Goal: Check status: Check status

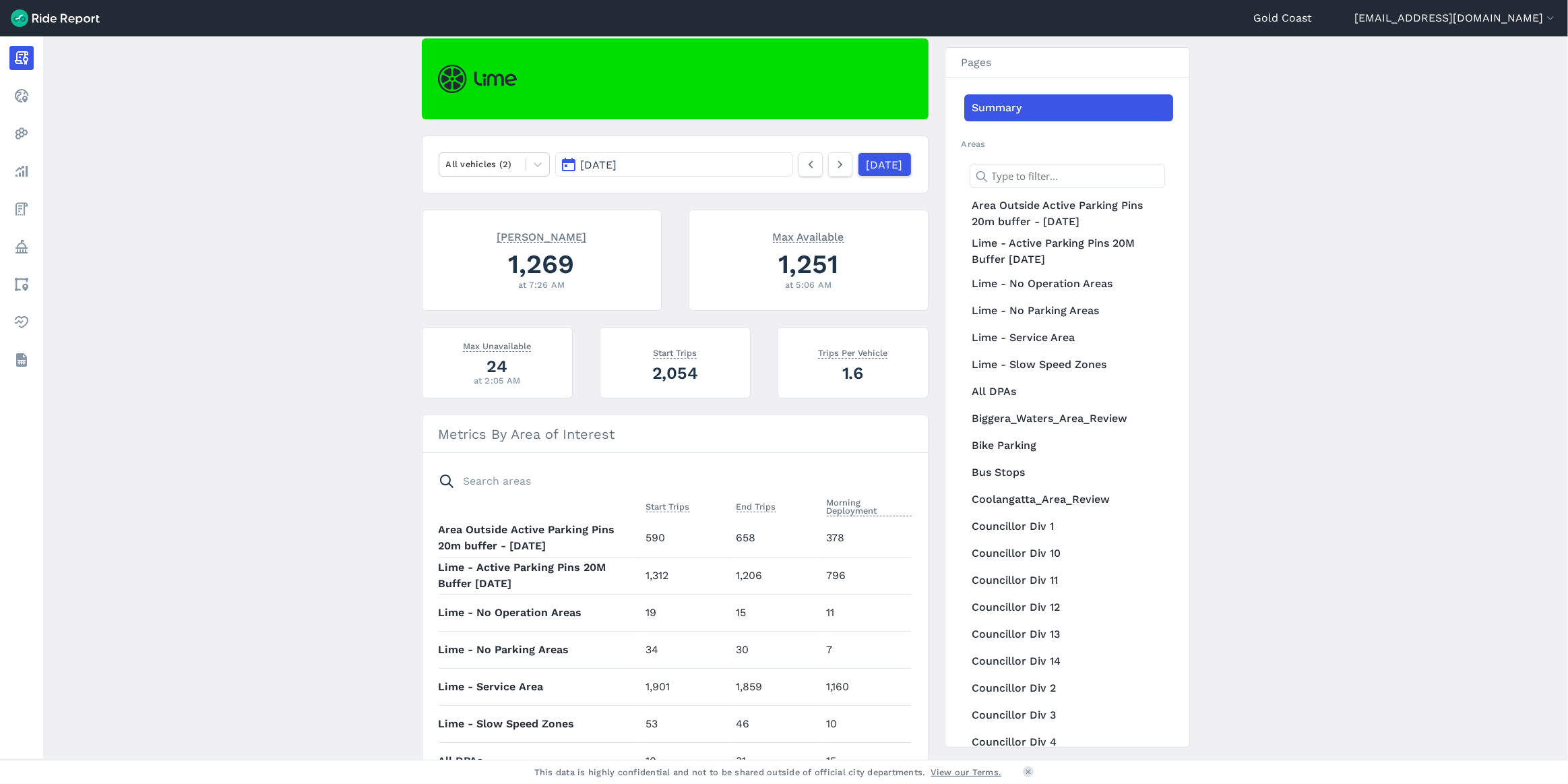
scroll to position [122, 0]
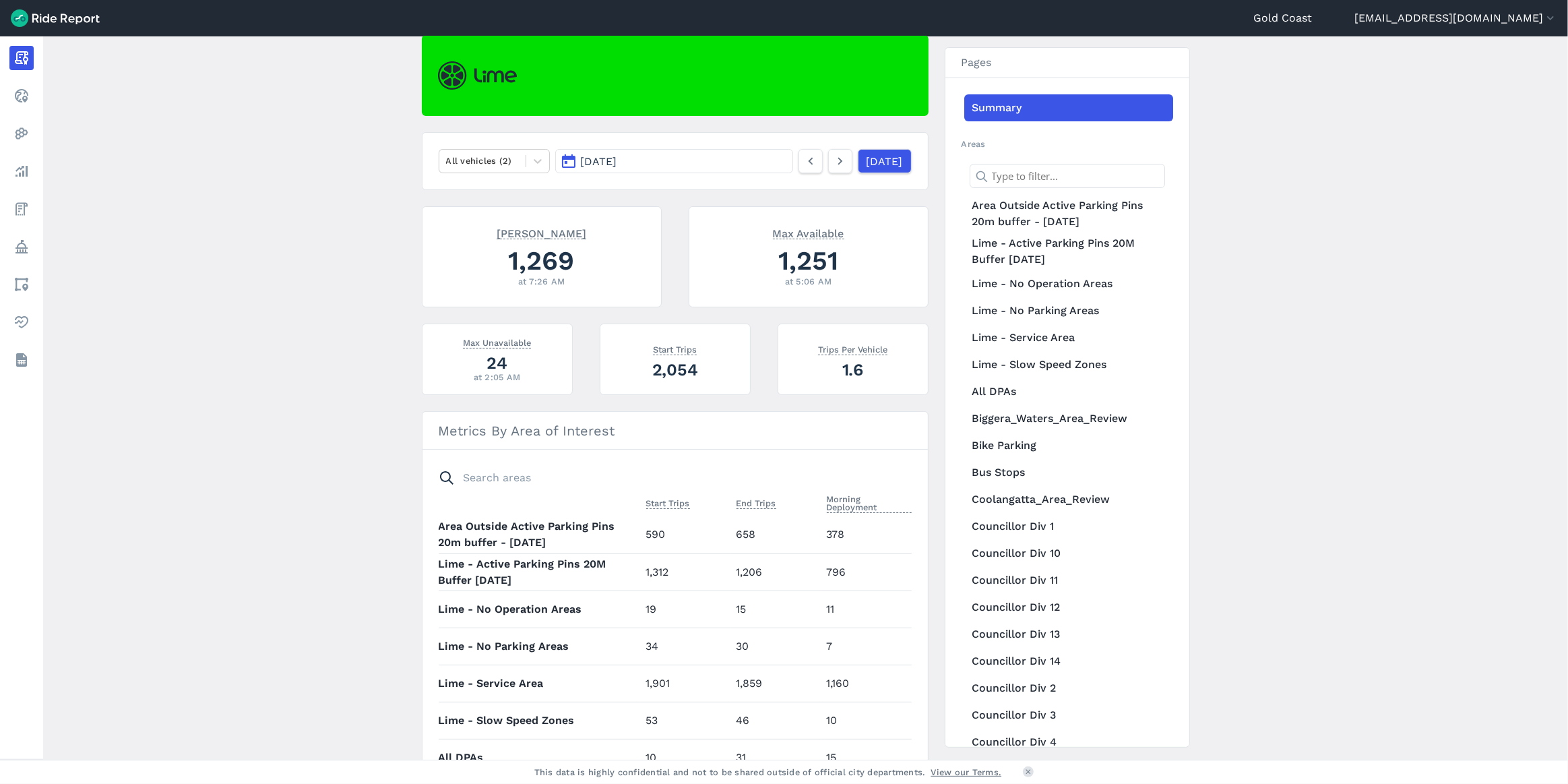
click at [616, 165] on span "[DATE]" at bounding box center [598, 161] width 36 height 13
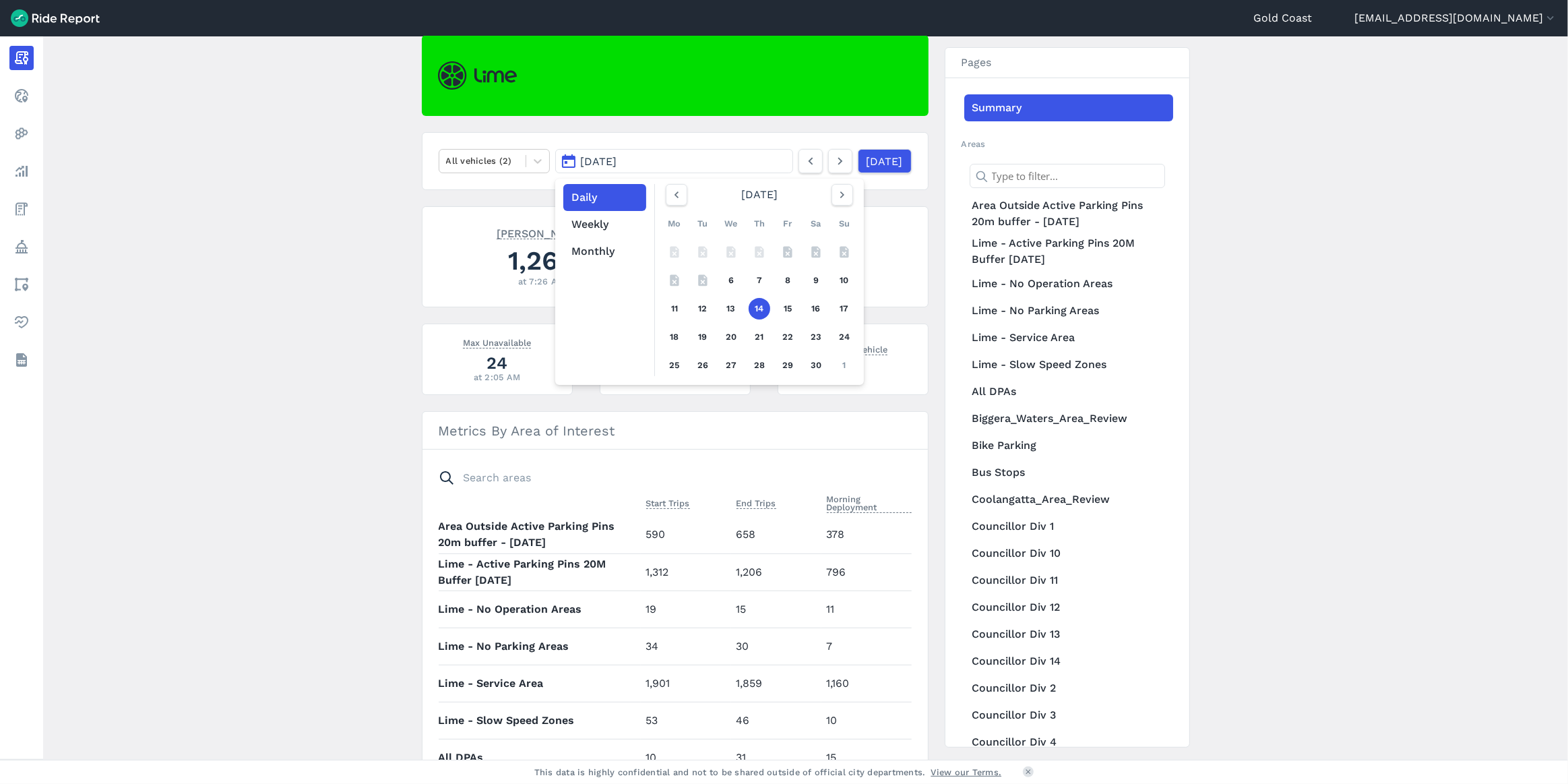
click at [616, 165] on span "[DATE]" at bounding box center [598, 161] width 36 height 13
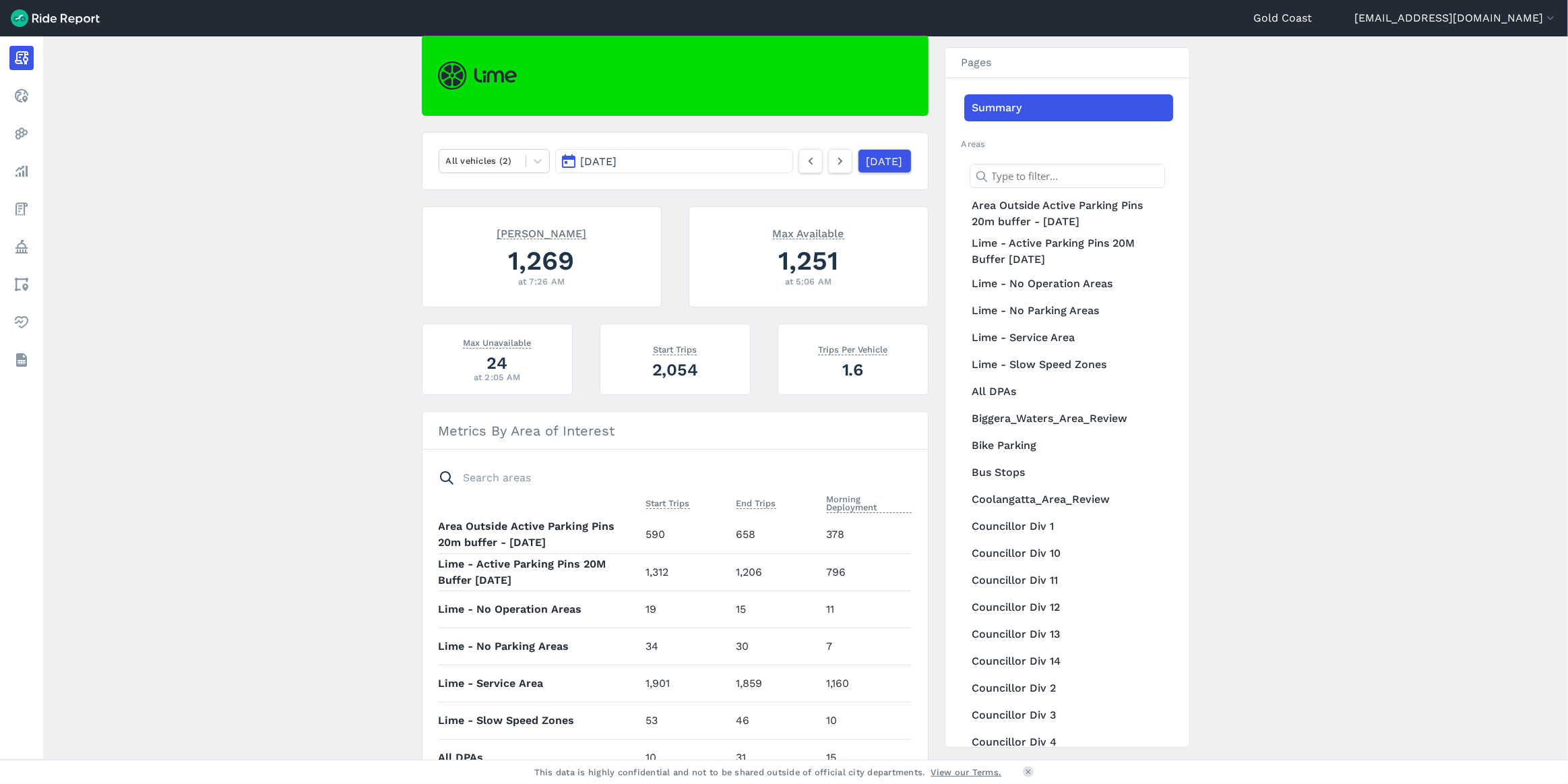
click at [616, 164] on span "[DATE]" at bounding box center [598, 161] width 36 height 13
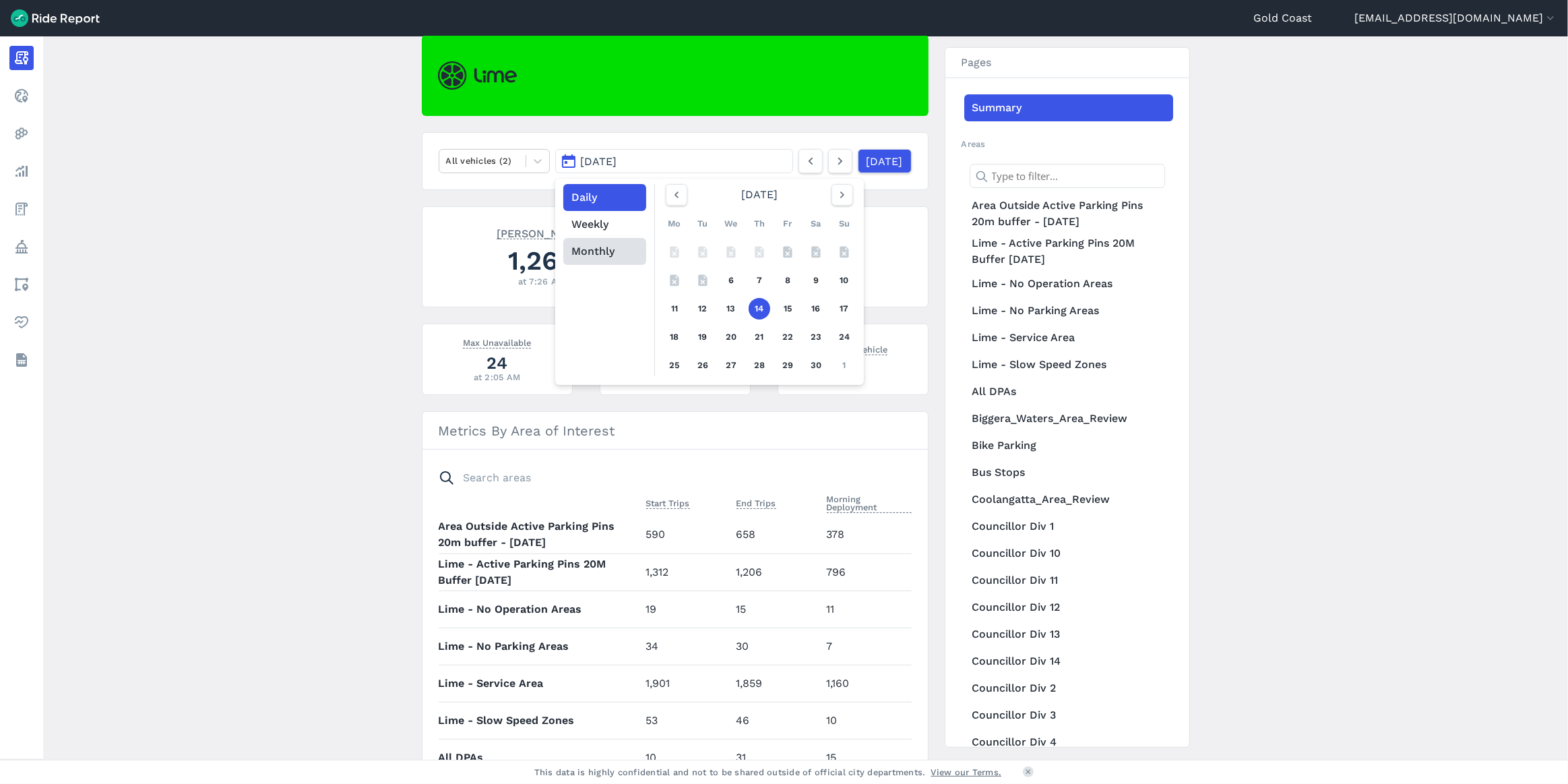
click at [597, 255] on button "Monthly" at bounding box center [605, 251] width 83 height 27
click at [836, 191] on icon "button" at bounding box center [842, 195] width 13 height 13
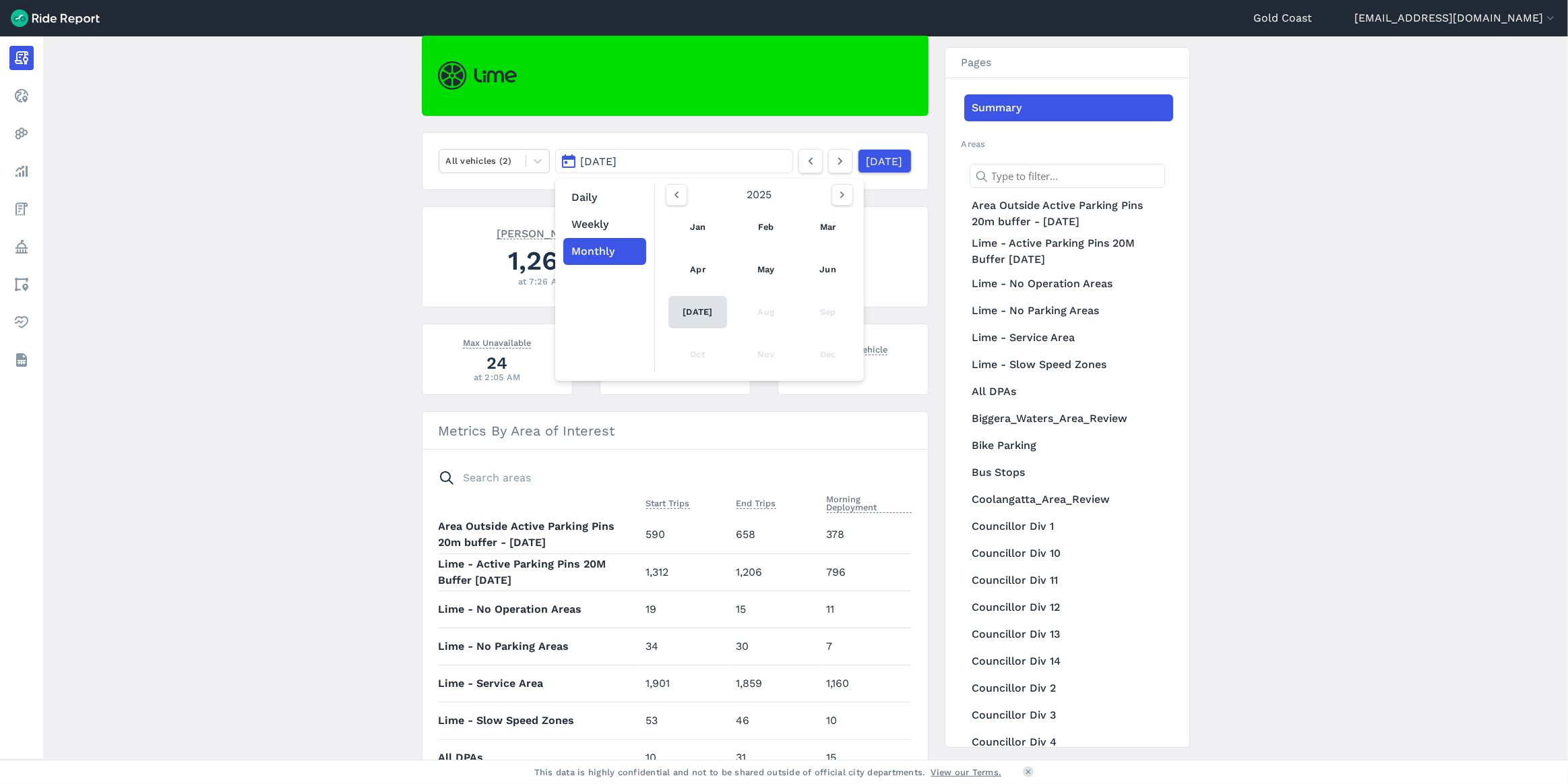
click at [688, 306] on link "[DATE]" at bounding box center [697, 312] width 59 height 33
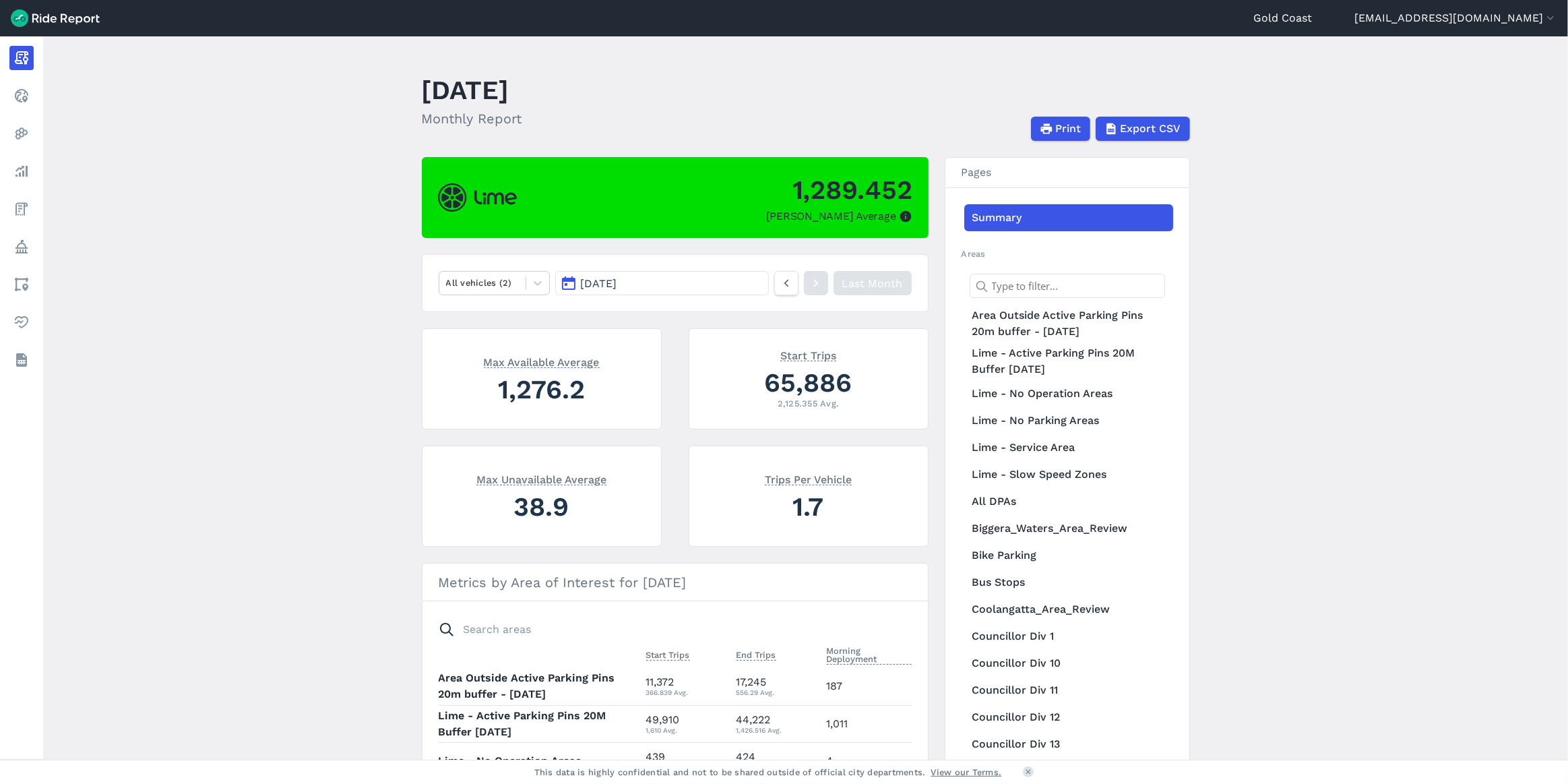
click at [705, 274] on button "[DATE]" at bounding box center [662, 284] width 213 height 25
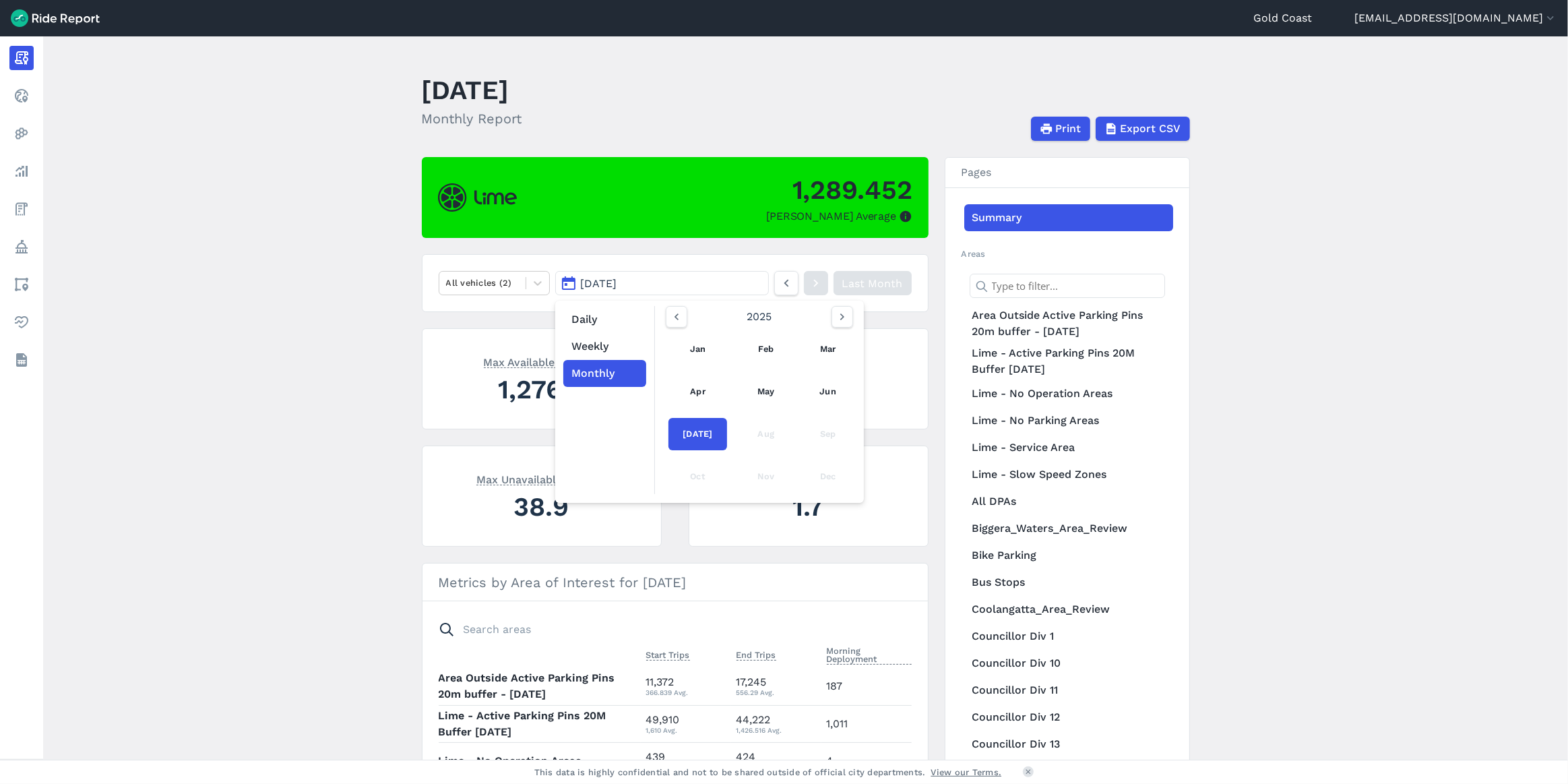
click at [705, 274] on button "[DATE]" at bounding box center [662, 284] width 213 height 25
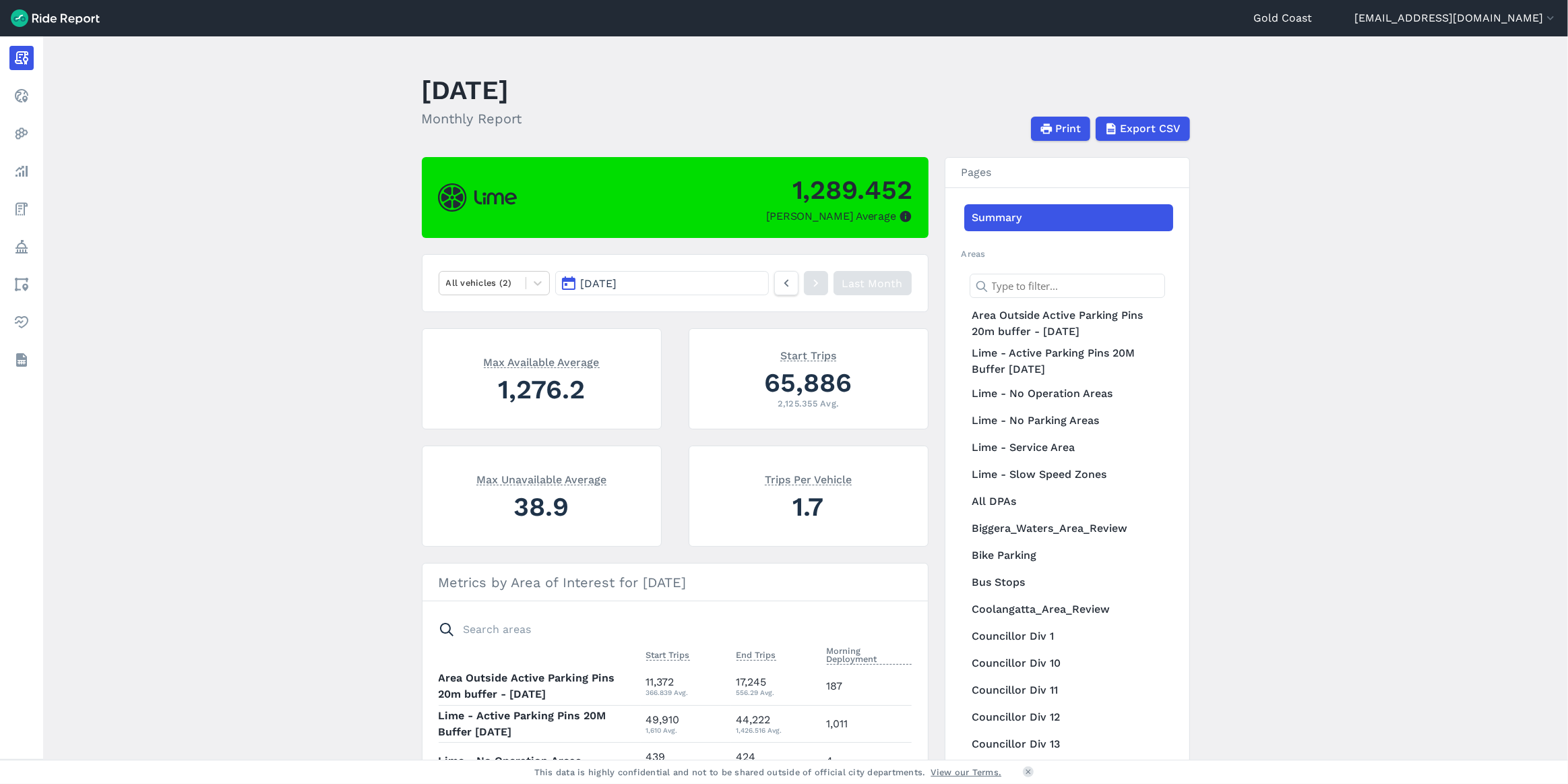
click at [710, 283] on button "[DATE]" at bounding box center [662, 284] width 213 height 25
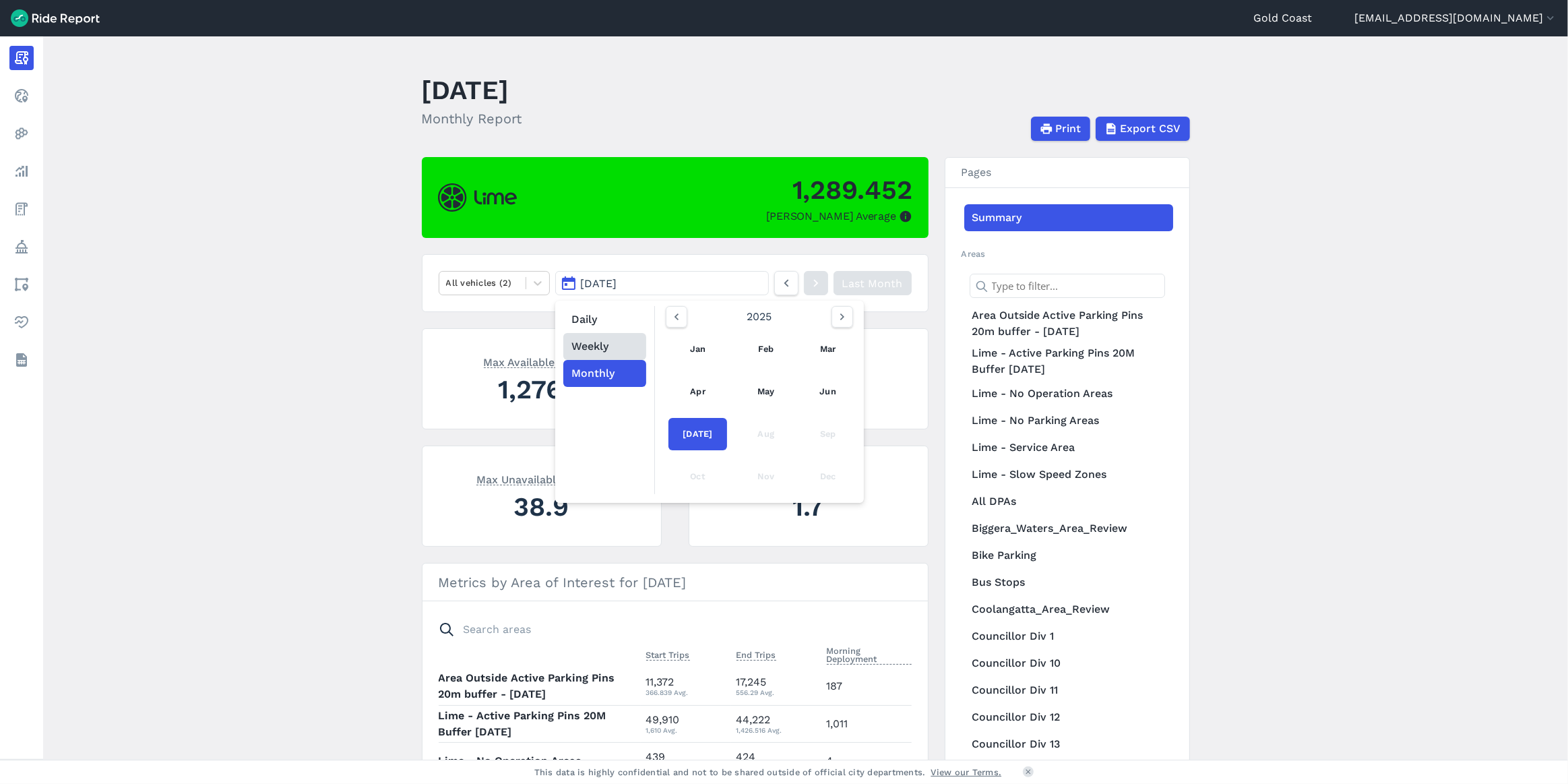
click at [600, 352] on button "Weekly" at bounding box center [605, 346] width 83 height 27
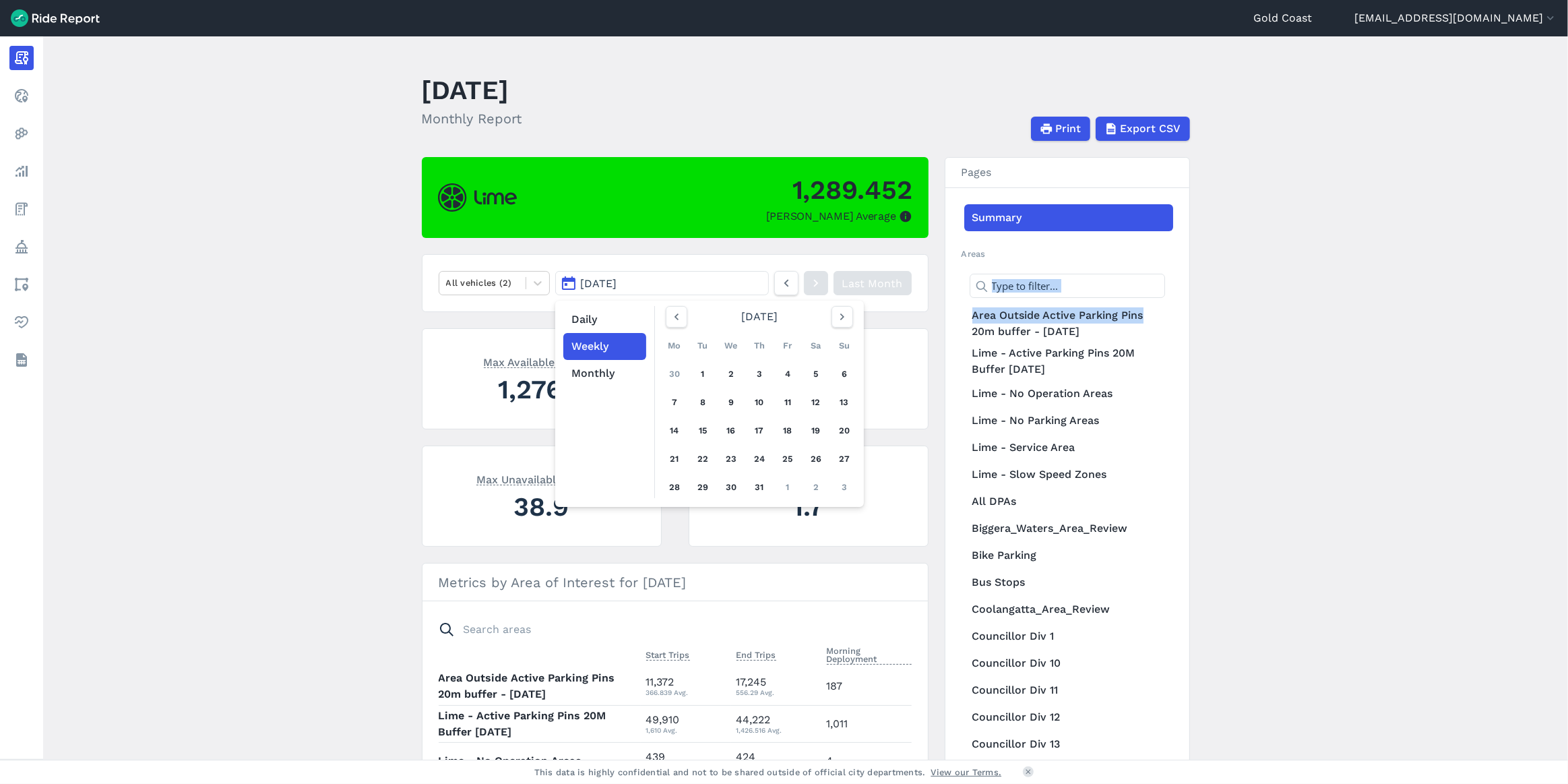
drag, startPoint x: 1329, startPoint y: 303, endPoint x: 1343, endPoint y: 314, distance: 17.8
click at [1343, 314] on main "[DATE] Monthly Report Print Export CSV 1,289.452 Max Parked Average All vehicle…" at bounding box center [806, 397] width 1525 height 723
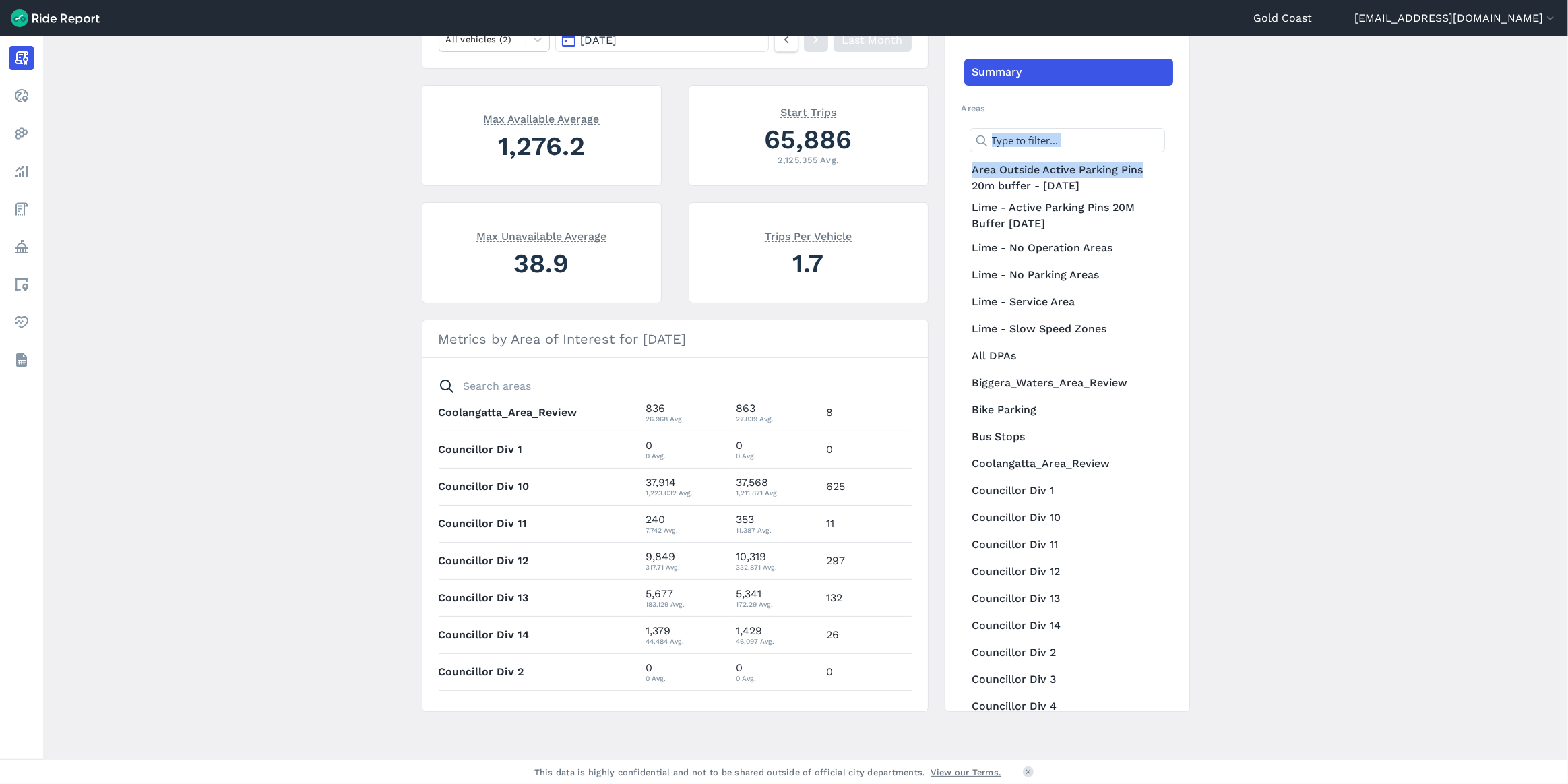
scroll to position [425, 0]
